Goal: Task Accomplishment & Management: Use online tool/utility

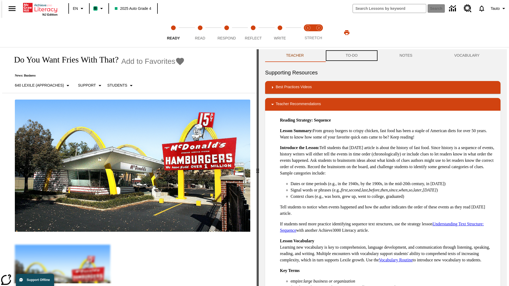
click at [351, 56] on button "TO-DO" at bounding box center [352, 55] width 54 height 13
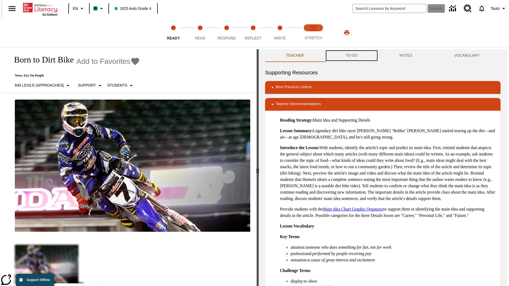
click at [351, 56] on button "TO-DO" at bounding box center [352, 55] width 54 height 13
